Goal: Find specific page/section: Find specific page/section

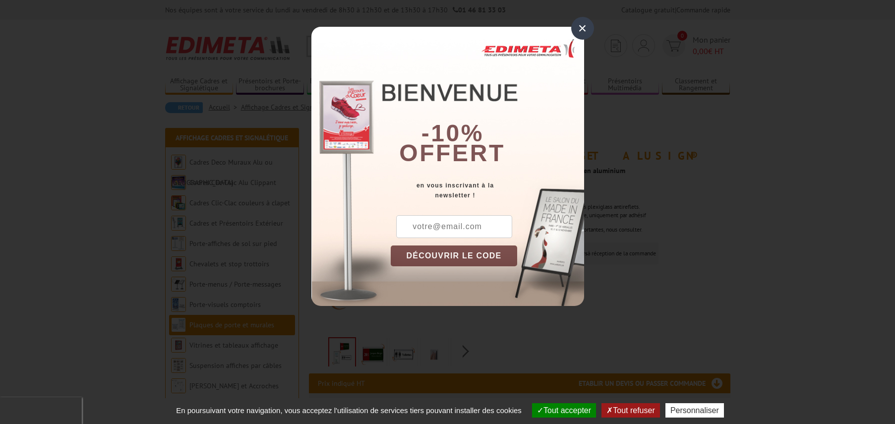
click at [581, 26] on div "×" at bounding box center [582, 28] width 23 height 23
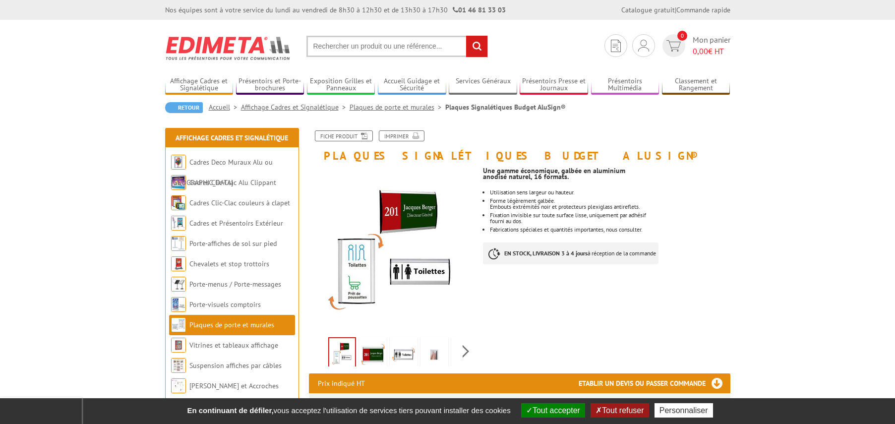
click at [338, 48] on input "text" at bounding box center [396, 46] width 181 height 21
click at [330, 47] on input "text" at bounding box center [396, 46] width 181 height 21
click at [480, 44] on input "rechercher" at bounding box center [476, 46] width 21 height 21
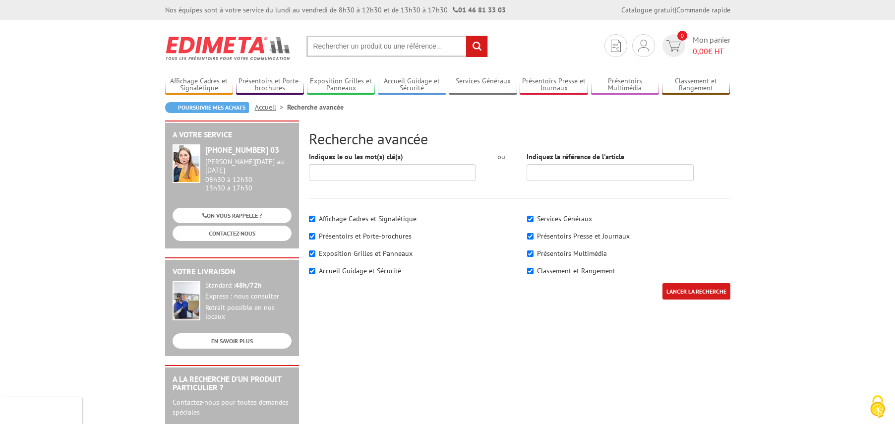
click at [343, 45] on input "text" at bounding box center [396, 46] width 181 height 21
type input "akilux"
click at [480, 45] on input "rechercher" at bounding box center [476, 46] width 21 height 21
